Goal: Navigation & Orientation: Find specific page/section

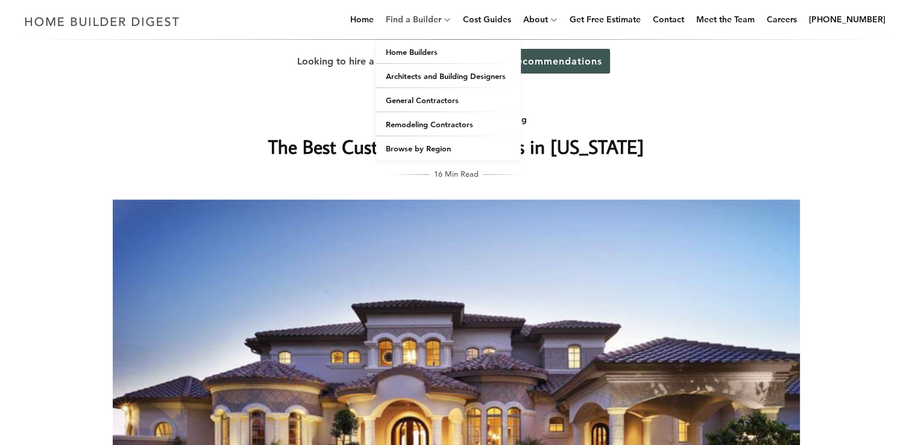
click at [428, 16] on link "Find a Builder" at bounding box center [411, 19] width 60 height 39
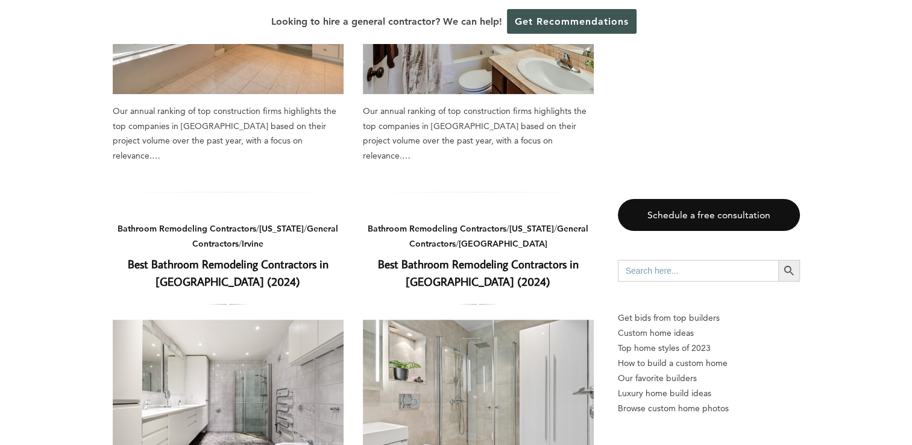
scroll to position [1146, 0]
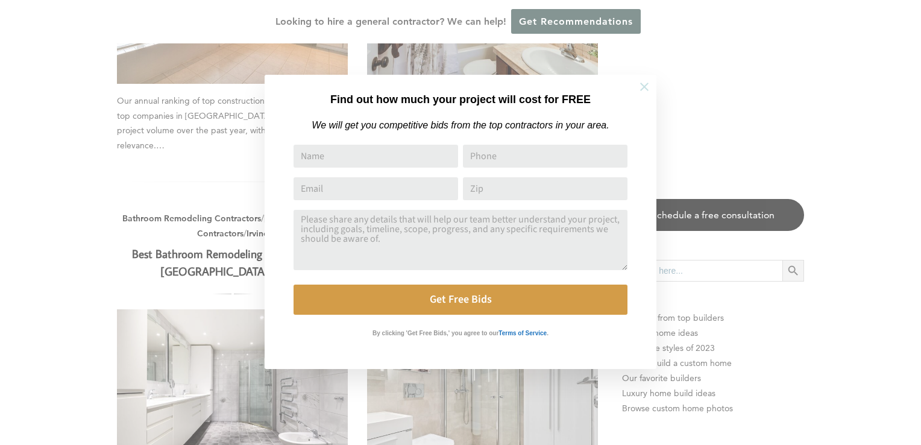
click at [645, 86] on icon at bounding box center [644, 87] width 8 height 8
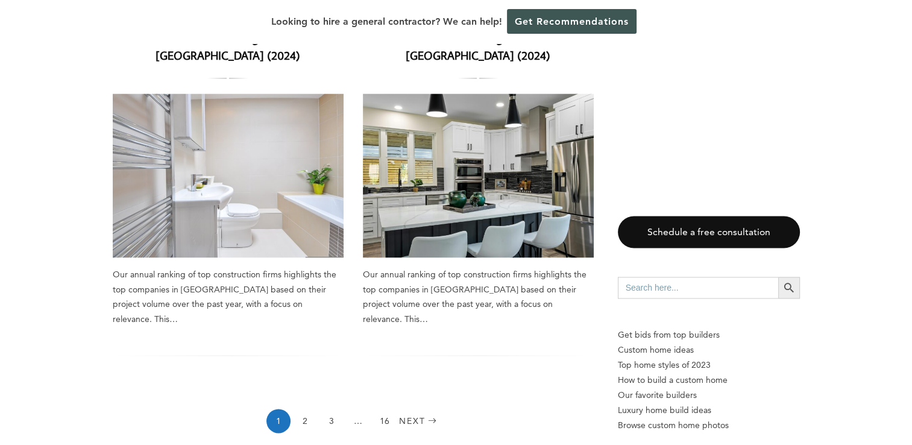
scroll to position [1930, 0]
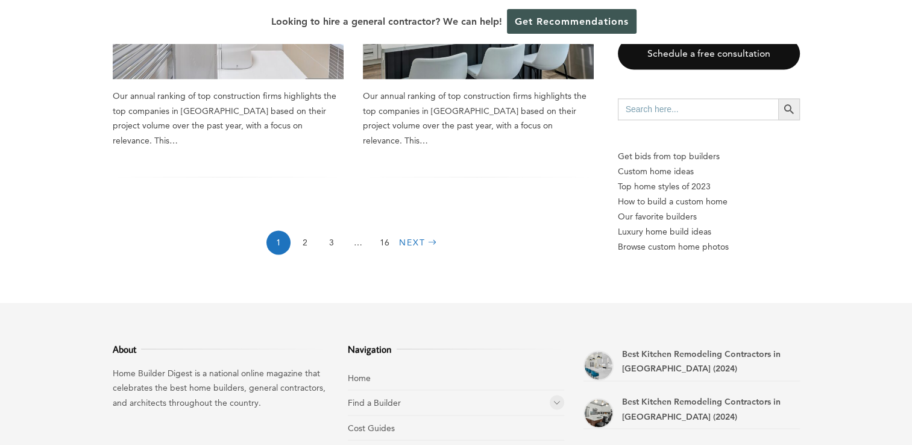
click at [414, 230] on link "Next" at bounding box center [419, 242] width 41 height 24
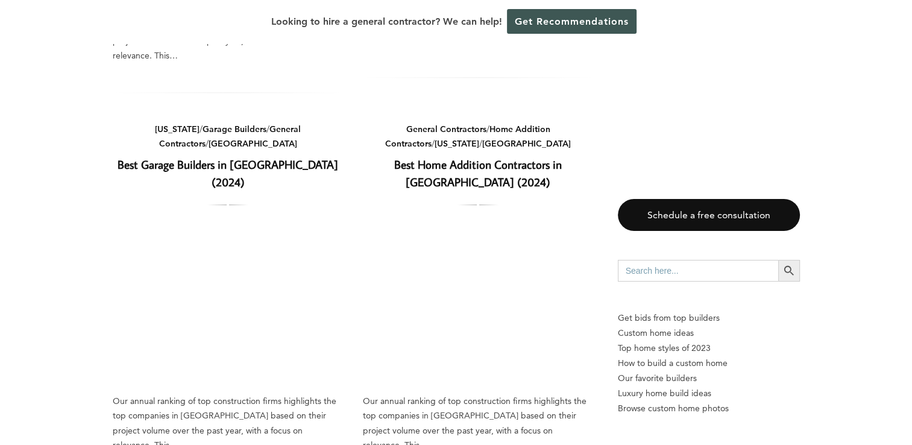
scroll to position [1266, 0]
